Goal: Navigation & Orientation: Find specific page/section

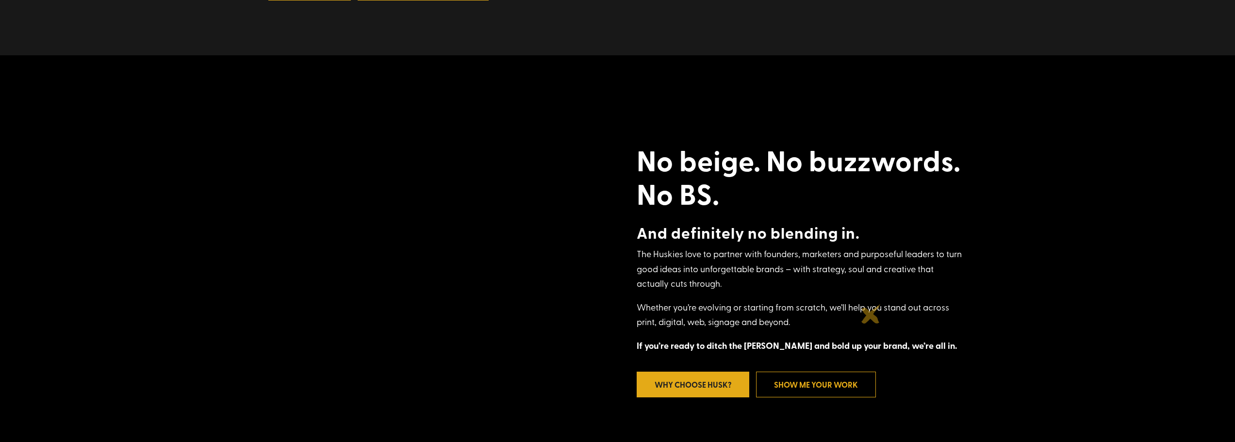
scroll to position [388, 0]
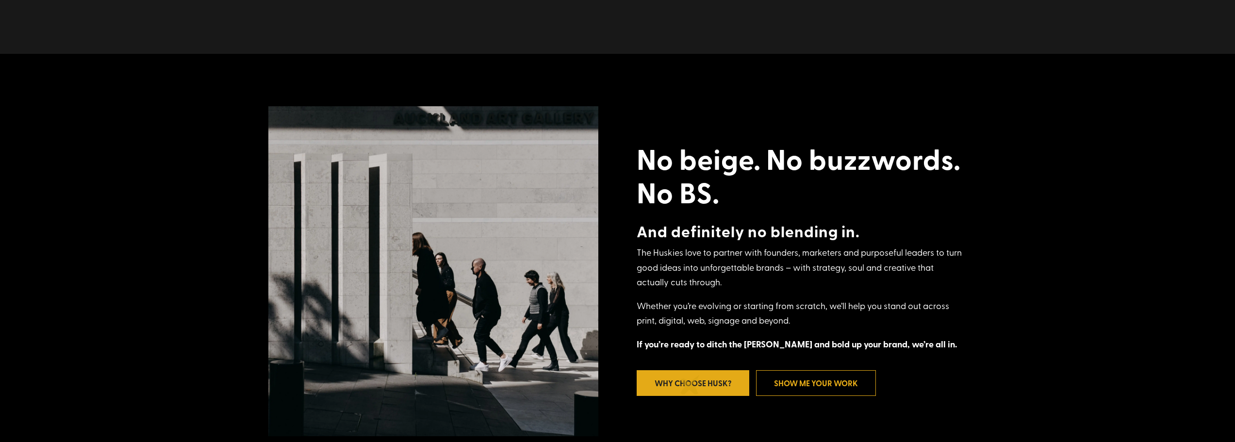
click at [690, 385] on link "Why Choose Husk?" at bounding box center [693, 383] width 113 height 26
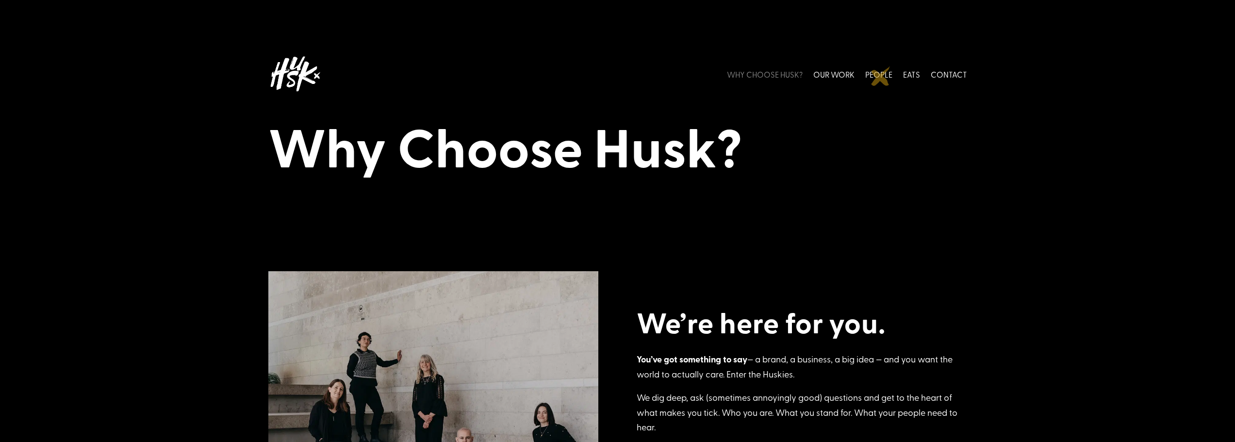
click at [881, 76] on link "PEOPLE" at bounding box center [878, 73] width 27 height 43
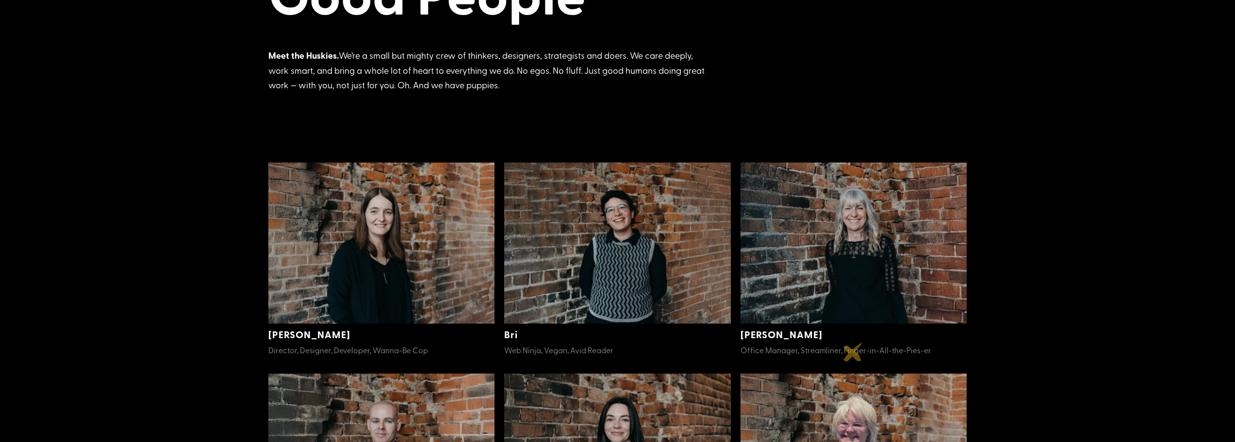
scroll to position [152, 0]
click at [447, 240] on img at bounding box center [381, 245] width 227 height 162
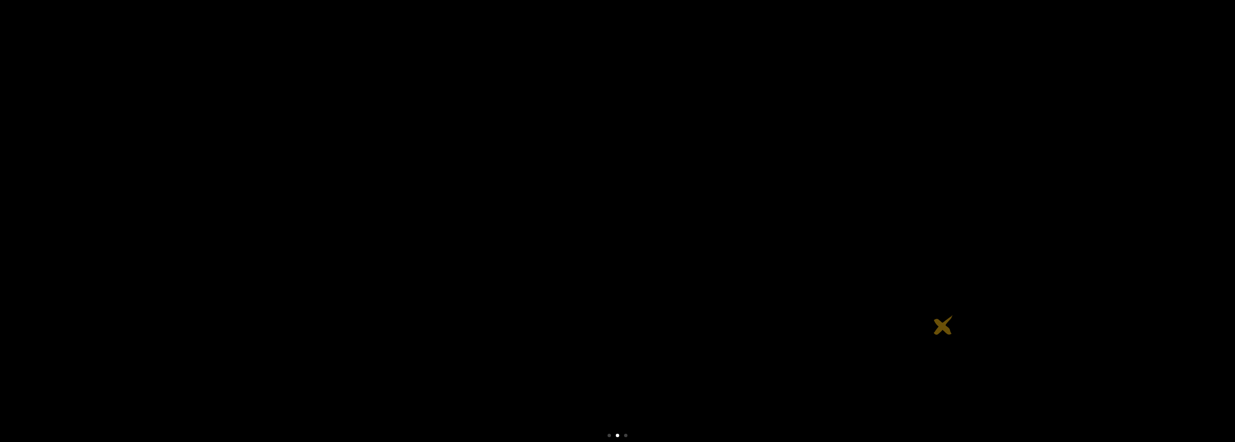
scroll to position [155, 0]
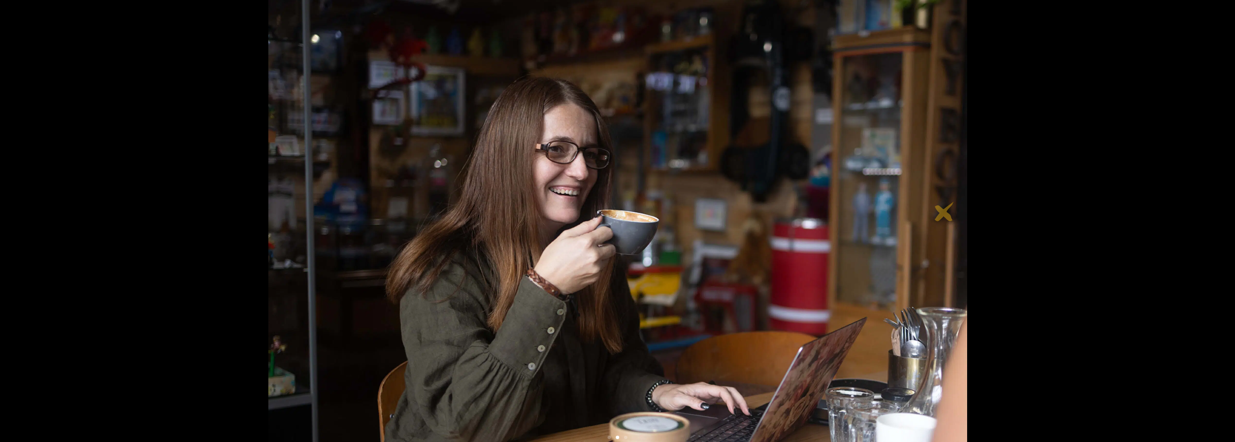
click at [954, 211] on link "Next" at bounding box center [965, 208] width 23 height 23
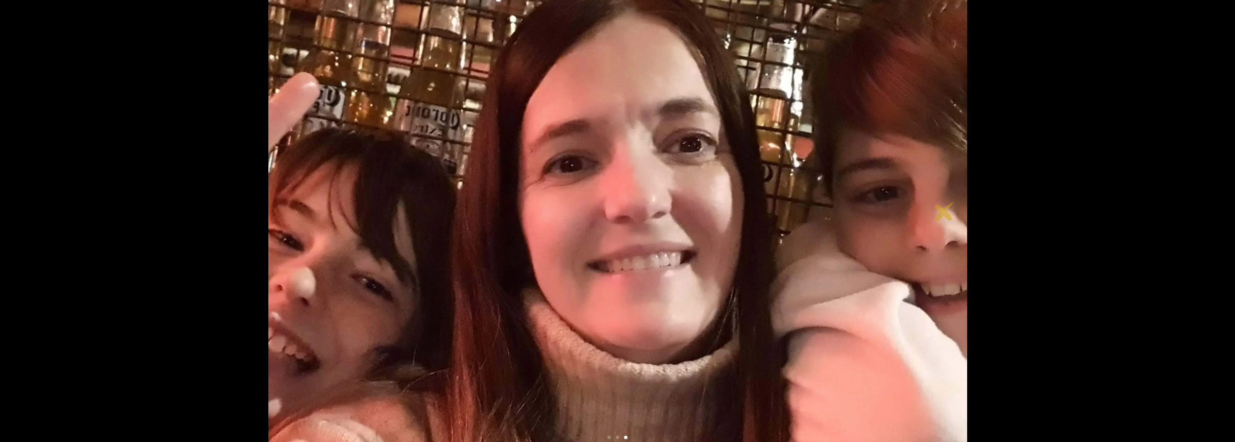
click at [954, 211] on link "Next" at bounding box center [965, 208] width 23 height 23
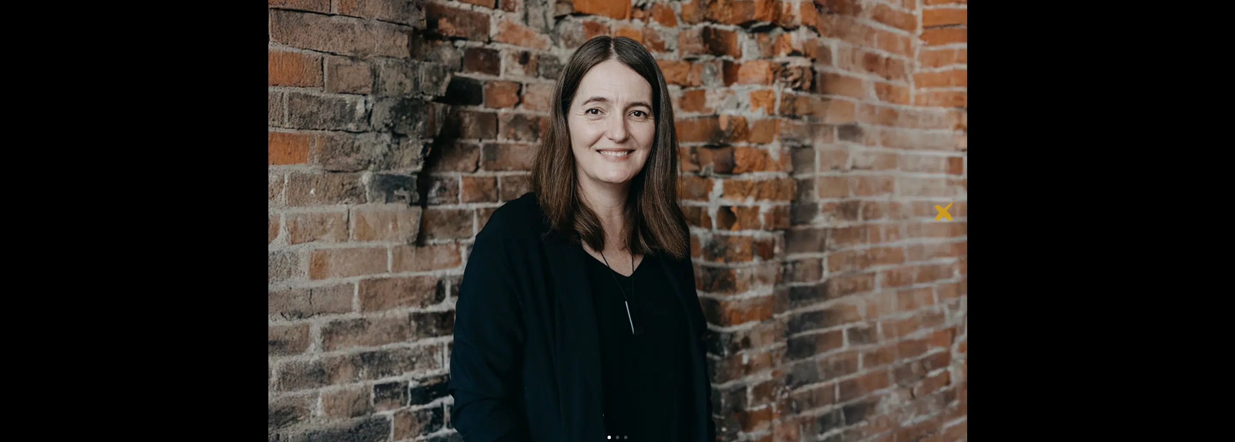
click at [954, 211] on link "Next" at bounding box center [965, 208] width 23 height 23
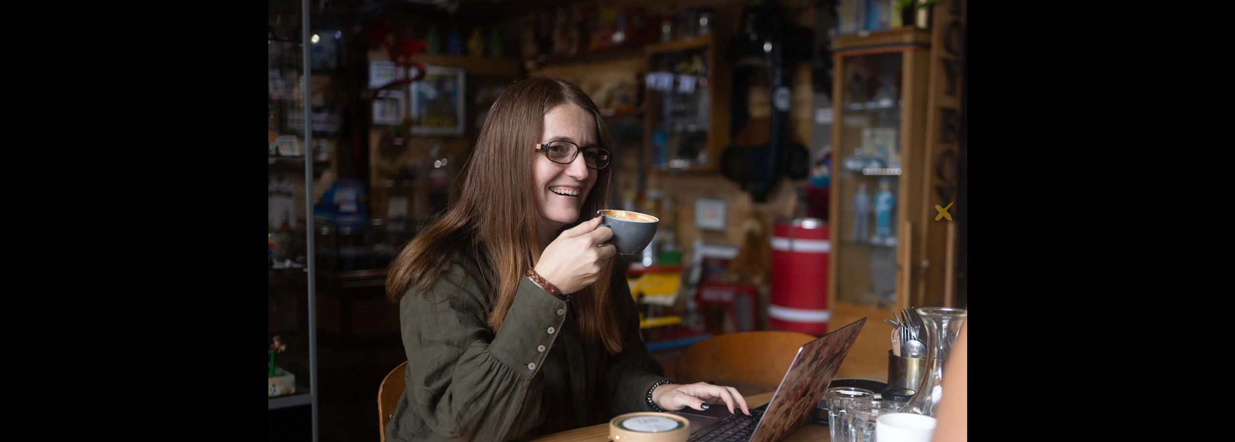
click at [954, 211] on link "Next" at bounding box center [965, 208] width 23 height 23
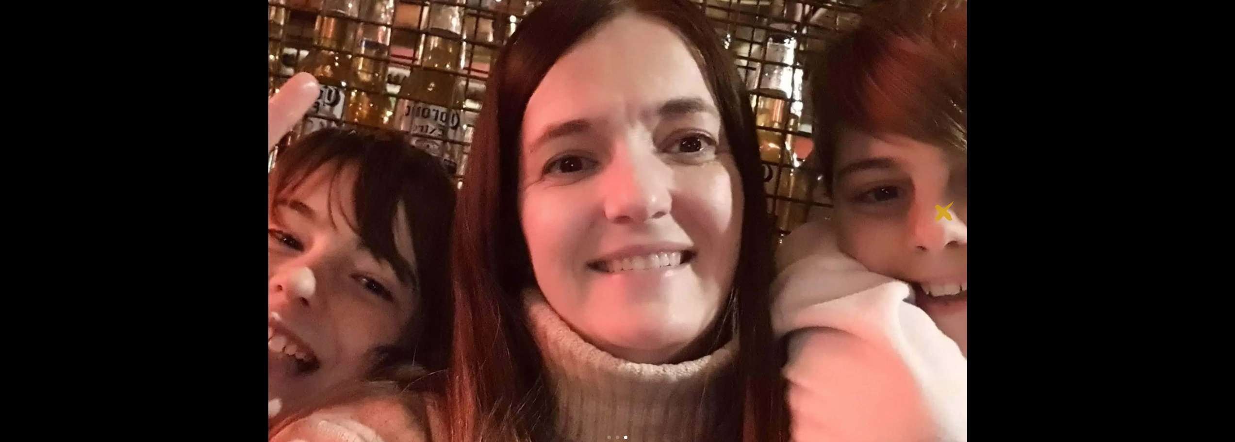
click at [954, 211] on link "Next" at bounding box center [965, 208] width 23 height 23
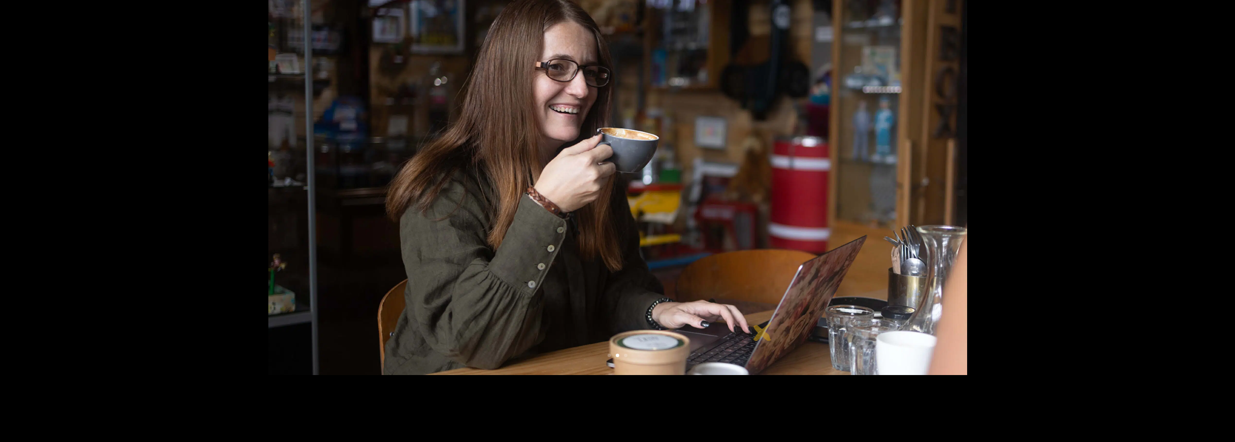
scroll to position [233, 0]
